Goal: Find specific page/section: Find specific page/section

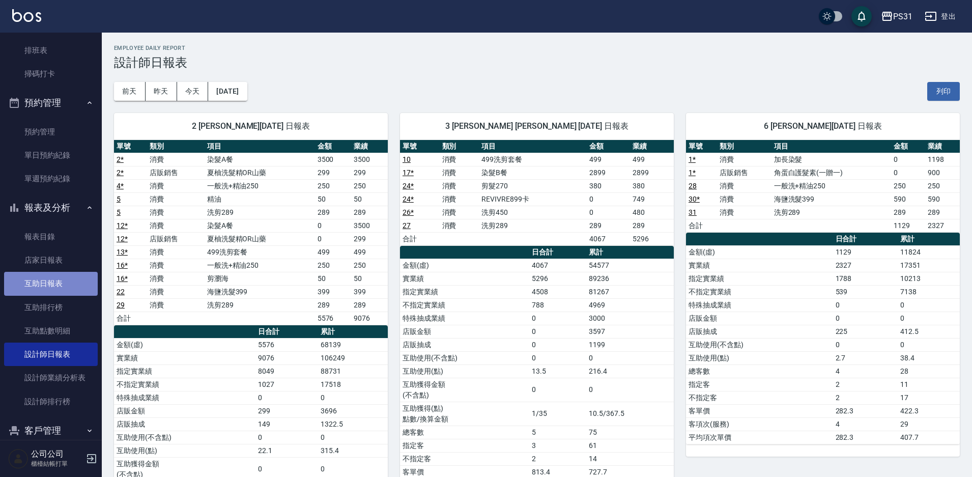
click at [55, 285] on link "互助日報表" at bounding box center [51, 283] width 94 height 23
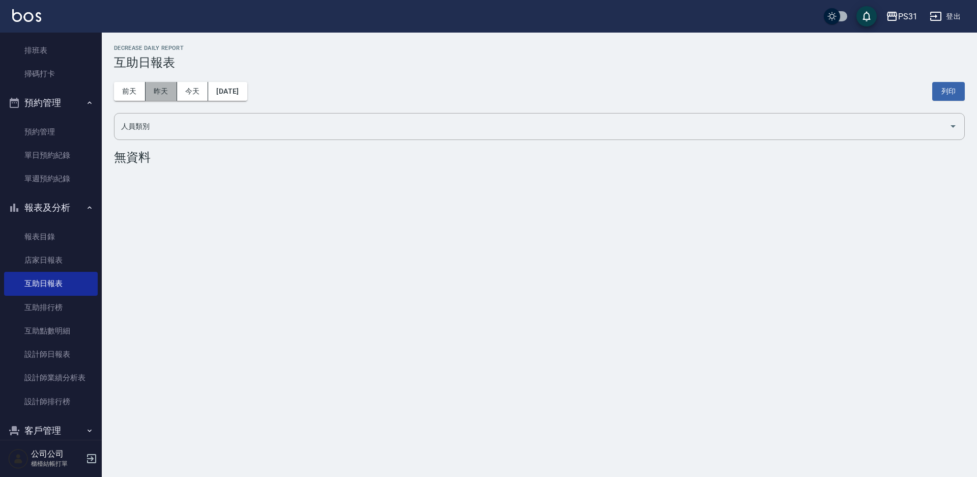
click at [168, 91] on button "昨天" at bounding box center [161, 91] width 32 height 19
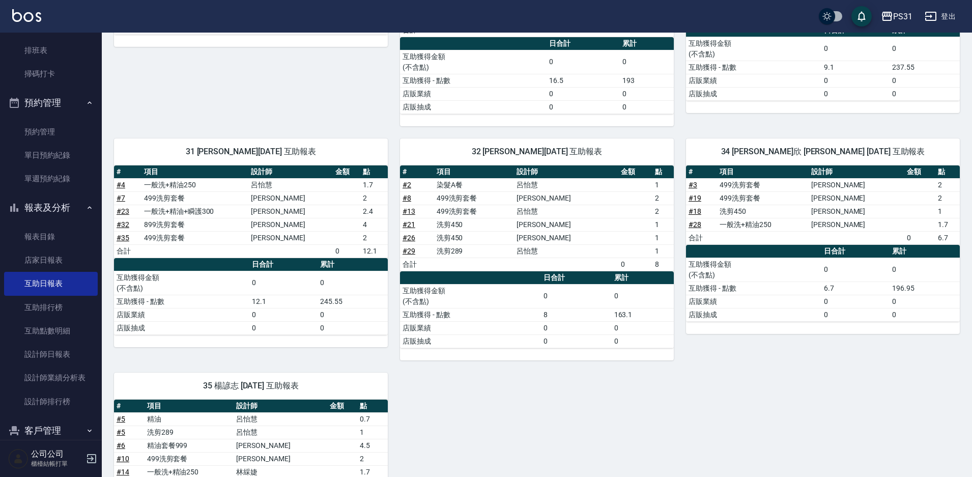
scroll to position [458, 0]
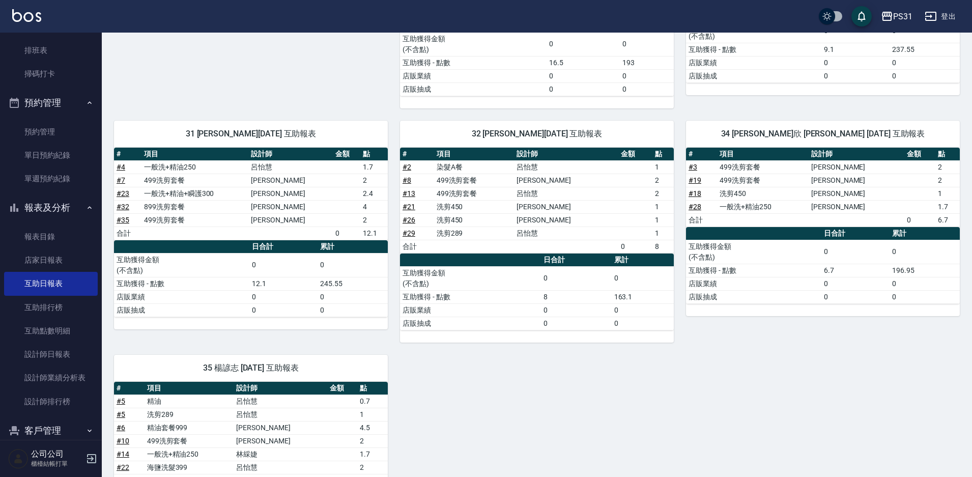
drag, startPoint x: 220, startPoint y: 255, endPoint x: 441, endPoint y: 367, distance: 247.5
click at [441, 367] on div "2 [PERSON_NAME][DATE] 互助報表 # 項目 設計師 金額 點 # 2 夏柚洗髮精OR山藥 299x1 299 # 12 夏柚洗髮精OR山藥…" at bounding box center [531, 135] width 858 height 910
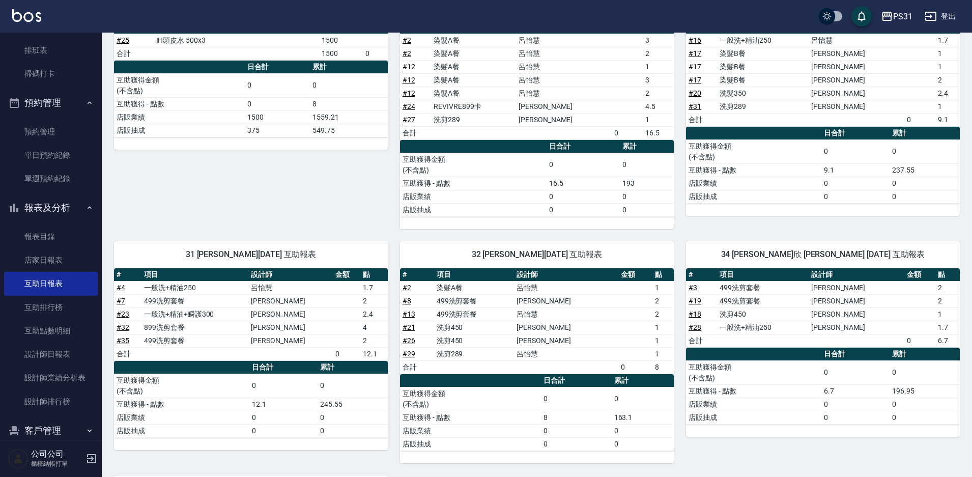
scroll to position [356, 0]
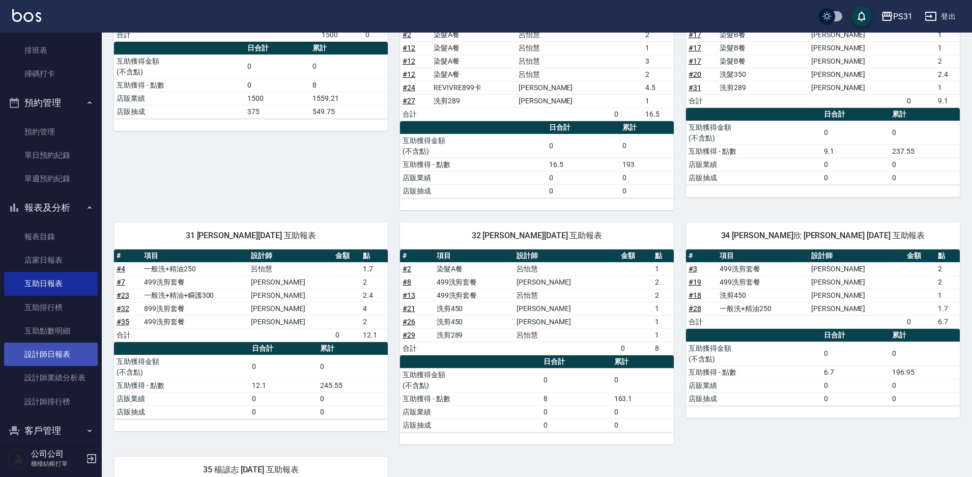
click at [61, 361] on link "設計師日報表" at bounding box center [51, 353] width 94 height 23
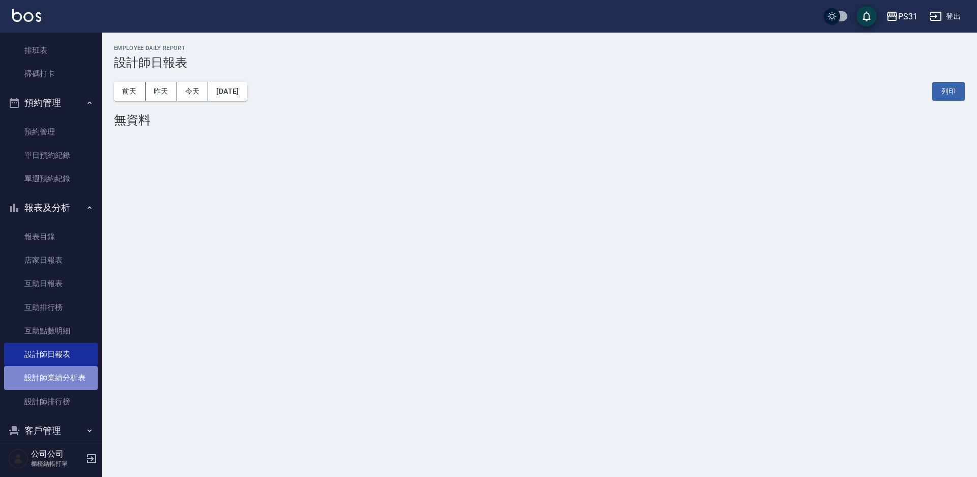
click at [72, 378] on link "設計師業績分析表" at bounding box center [51, 377] width 94 height 23
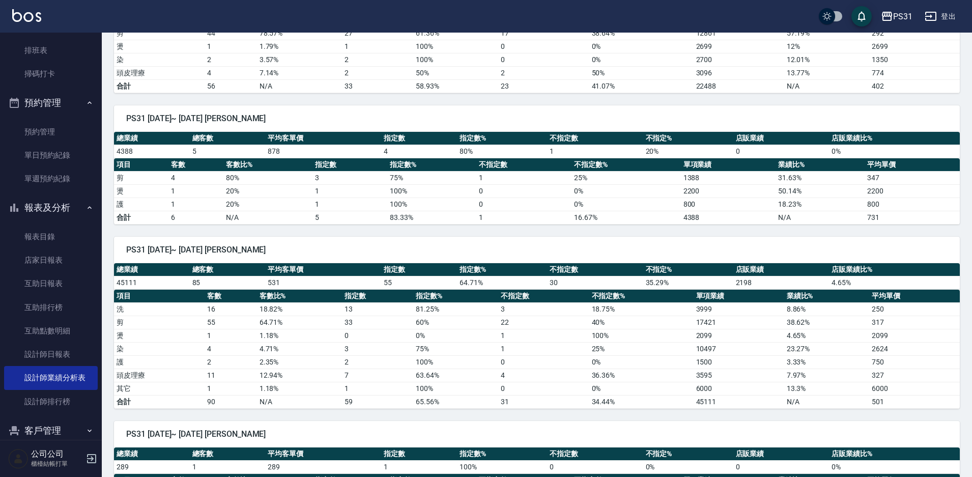
scroll to position [1679, 0]
